Goal: Transaction & Acquisition: Purchase product/service

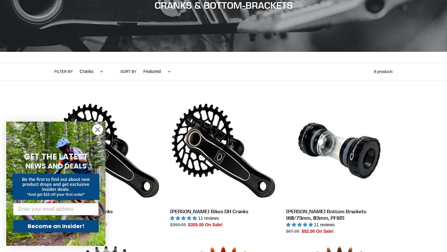
scroll to position [90, 0]
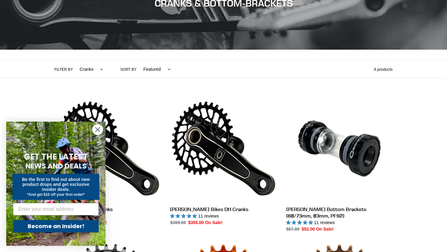
click at [96, 127] on circle "Close dialog" at bounding box center [97, 129] width 10 height 10
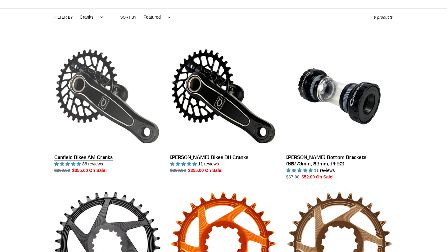
scroll to position [136, 0]
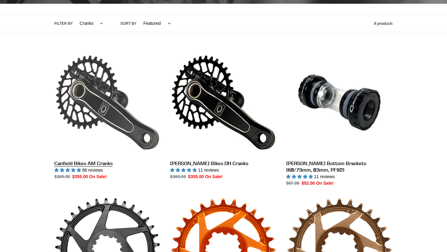
click at [123, 82] on link "Canfield Bikes AM Cranks" at bounding box center [107, 114] width 106 height 131
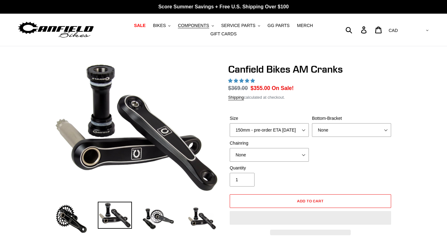
select select "highest-rating"
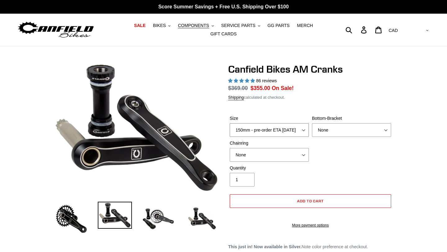
click at [259, 130] on select "150mm - pre-order ETA 9/30/25 155mm - pre-order ETA 9/30/25 160mm - pre-order E…" at bounding box center [269, 130] width 79 height 14
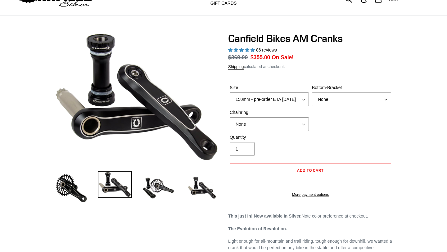
scroll to position [30, 0]
click at [301, 124] on select "None 30t Round (Boost 148) 30t Oval (Boost 148) 32t Round (Boost 148) 32t Oval …" at bounding box center [269, 125] width 79 height 14
click at [349, 98] on select "None BSA Threaded 68/73mm Press Fit PF92" at bounding box center [351, 100] width 79 height 14
click at [353, 100] on select "None BSA Threaded 68/73mm Press Fit PF92" at bounding box center [351, 100] width 79 height 14
click at [300, 97] on select "150mm - pre-order ETA [DATE] 155mm - pre-order ETA [DATE] 160mm - pre-order ETA…" at bounding box center [269, 100] width 79 height 14
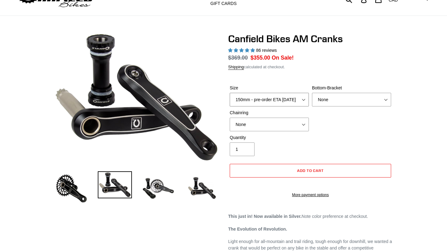
select select "165mm - pre-order ETA [DATE]"
click at [230, 93] on select "150mm - pre-order ETA [DATE] 155mm - pre-order ETA [DATE] 160mm - pre-order ETA…" at bounding box center [269, 100] width 79 height 14
click at [329, 98] on select "None BSA Threaded 68/73mm Press Fit PF92" at bounding box center [351, 100] width 79 height 14
select select "Press Fit PF92"
click at [312, 93] on select "None BSA Threaded 68/73mm Press Fit PF92" at bounding box center [351, 100] width 79 height 14
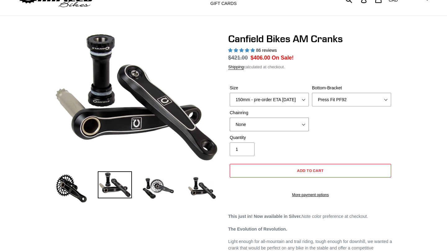
click at [296, 123] on select "None 30t Round (Boost 148) 30t Oval (Boost 148) 32t Round (Boost 148) 32t Oval …" at bounding box center [269, 125] width 79 height 14
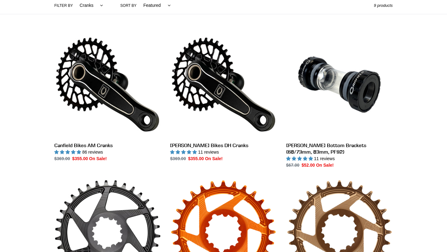
scroll to position [155, 0]
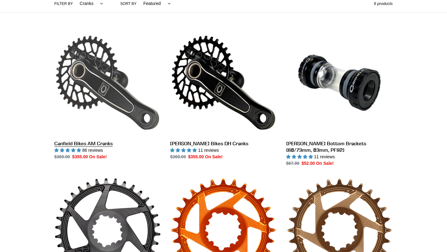
click at [115, 102] on link "Canfield Bikes AM Cranks" at bounding box center [107, 94] width 106 height 131
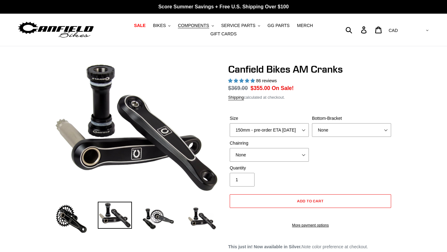
select select "highest-rating"
click at [300, 126] on select "150mm - pre-order ETA [DATE] 155mm - pre-order ETA [DATE] 160mm - pre-order ETA…" at bounding box center [269, 130] width 79 height 14
select select "165mm - pre-order ETA [DATE]"
click at [230, 123] on select "150mm - pre-order ETA [DATE] 155mm - pre-order ETA [DATE] 160mm - pre-order ETA…" at bounding box center [269, 130] width 79 height 14
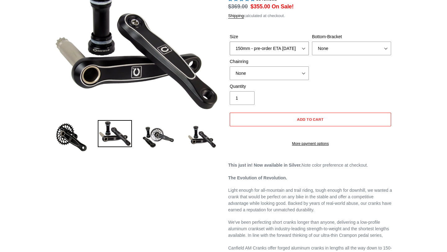
scroll to position [86, 0]
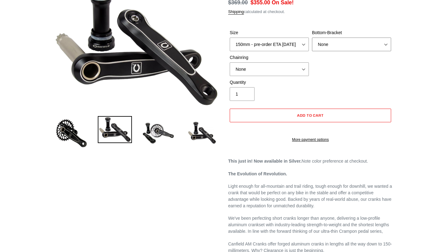
click at [348, 45] on select "None BSA Threaded 68/73mm Press Fit PF92" at bounding box center [351, 45] width 79 height 14
click at [312, 38] on select "None BSA Threaded 68/73mm Press Fit PF92" at bounding box center [351, 45] width 79 height 14
click at [302, 71] on select "None 30t Round (Boost 148) 30t Oval (Boost 148) 32t Round (Boost 148) 32t Oval …" at bounding box center [269, 69] width 79 height 14
click at [374, 44] on select "None BSA Threaded 68/73mm Press Fit PF92" at bounding box center [351, 45] width 79 height 14
select select "None"
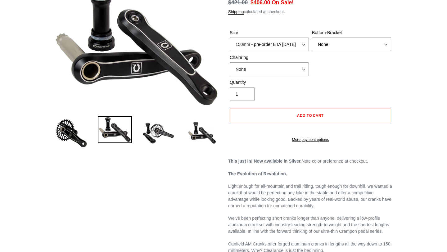
click at [312, 38] on select "None BSA Threaded 68/73mm Press Fit PF92" at bounding box center [351, 45] width 79 height 14
click at [305, 69] on select "None 30t Round (Boost 148) 30t Oval (Boost 148) 32t Round (Boost 148) 32t Oval …" at bounding box center [269, 69] width 79 height 14
click at [230, 62] on select "None 30t Round (Boost 148) 30t Oval (Boost 148) 32t Round (Boost 148) 32t Oval …" at bounding box center [269, 69] width 79 height 14
click at [304, 69] on select "None 30t Round (Boost 148) 30t Oval (Boost 148) 32t Round (Boost 148) 32t Oval …" at bounding box center [269, 69] width 79 height 14
select select "30t Round (Boost 148)"
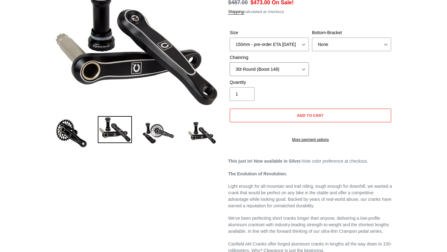
click at [230, 62] on select "None 30t Round (Boost 148) 30t Oval (Boost 148) 32t Round (Boost 148) 32t Oval …" at bounding box center [269, 69] width 79 height 14
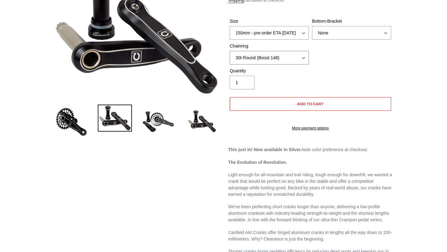
scroll to position [0, 0]
